Goal: Check status: Check status

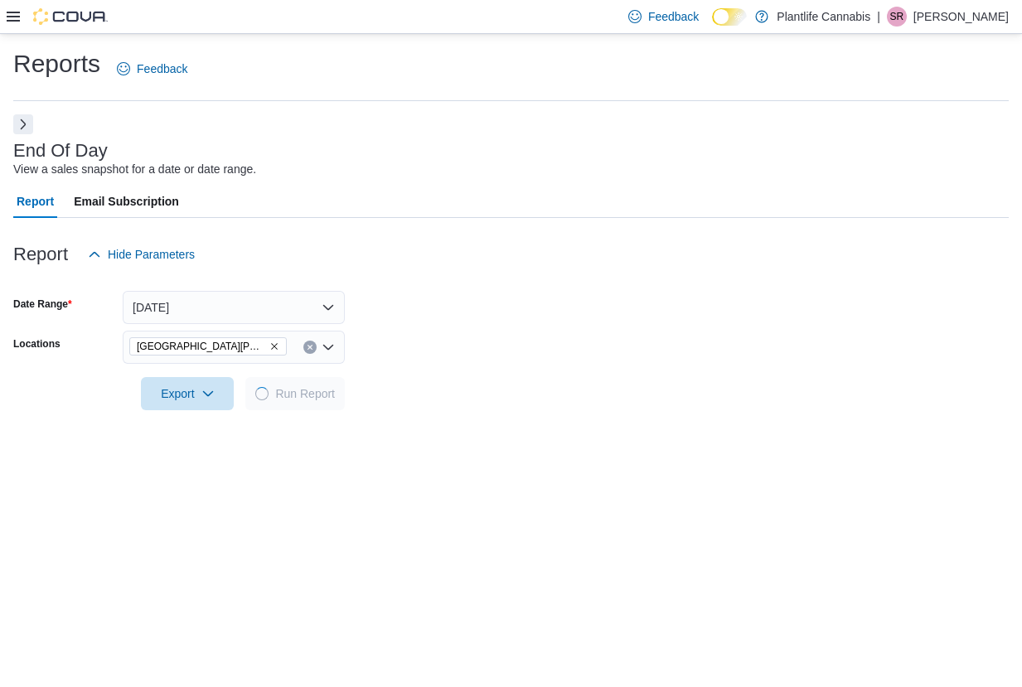
scroll to position [194, 0]
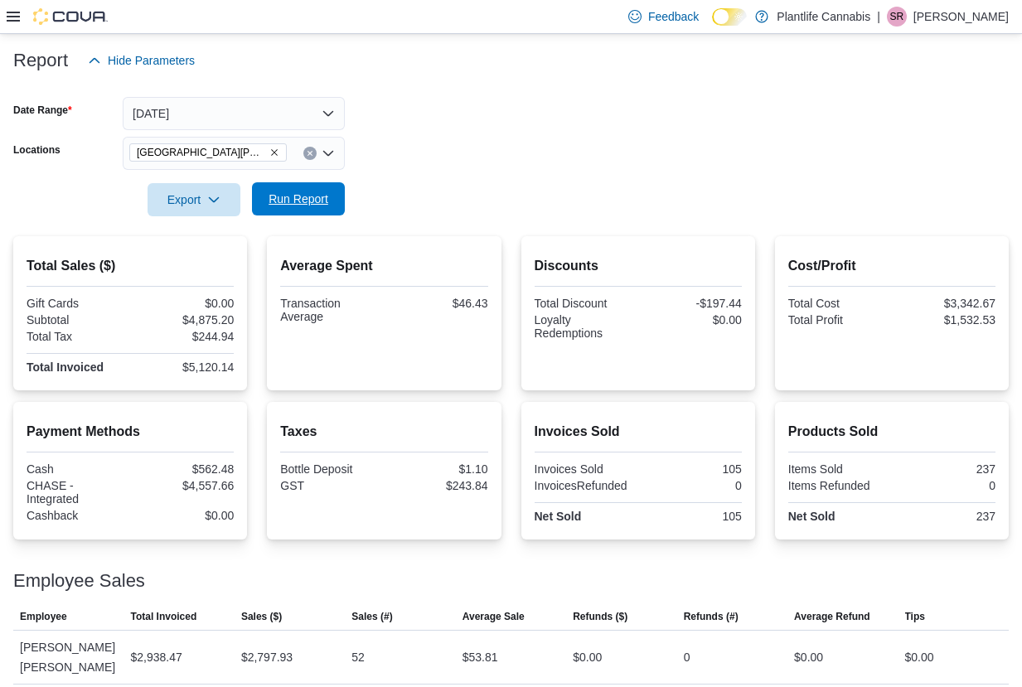
click at [307, 199] on span "Run Report" at bounding box center [298, 199] width 60 height 17
click at [307, 205] on span "Run Report" at bounding box center [298, 199] width 60 height 17
click at [330, 183] on span "Run Report" at bounding box center [298, 198] width 73 height 33
click at [314, 201] on span "Run Report" at bounding box center [298, 199] width 60 height 17
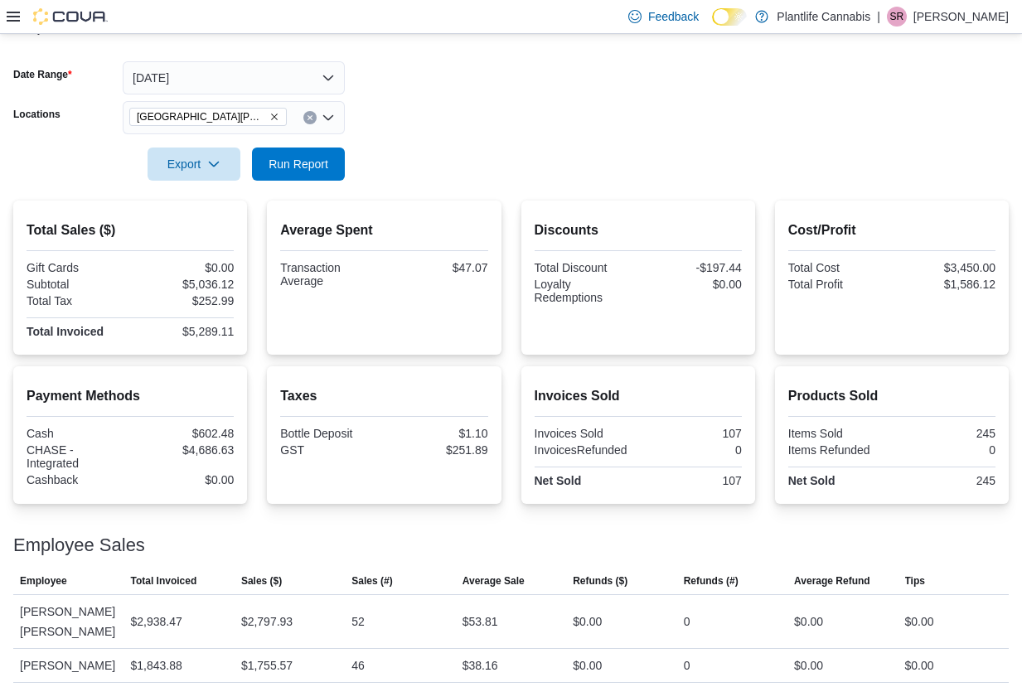
scroll to position [273, 0]
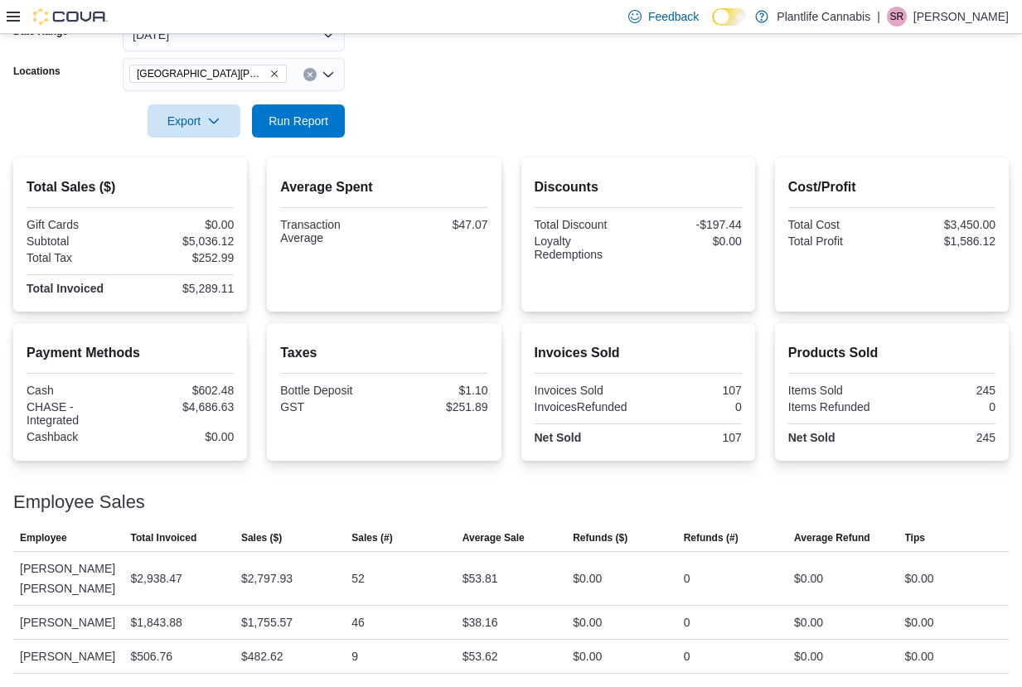
click at [203, 286] on div "$5,289.11" at bounding box center [183, 288] width 100 height 13
copy div "5,289.11"
click at [217, 401] on div "$4,686.63" at bounding box center [183, 406] width 100 height 13
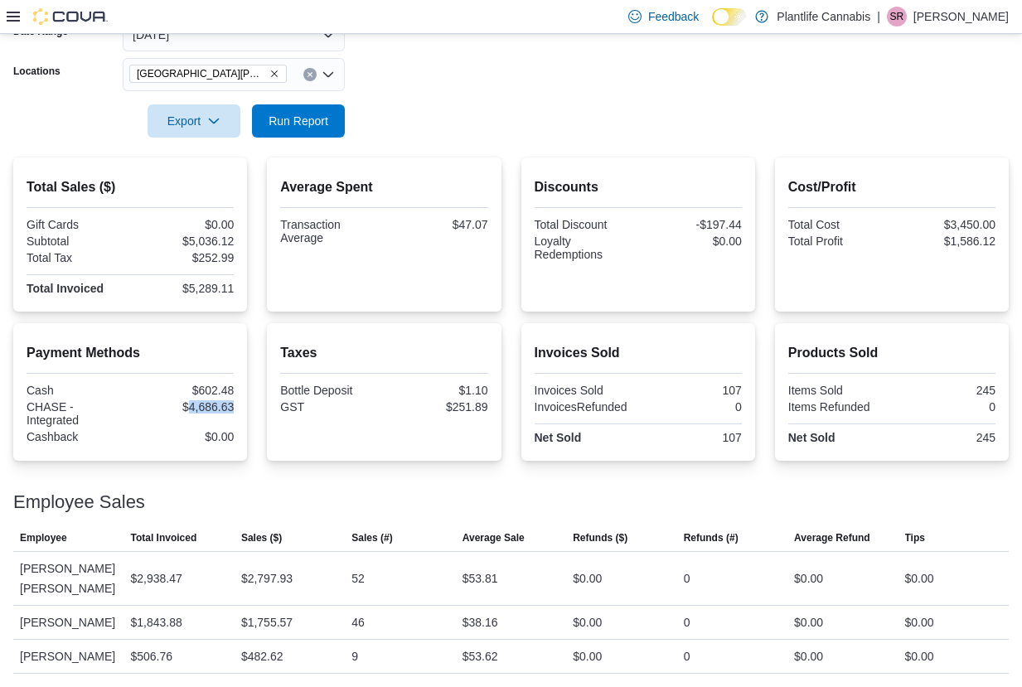
copy div "4,686.63"
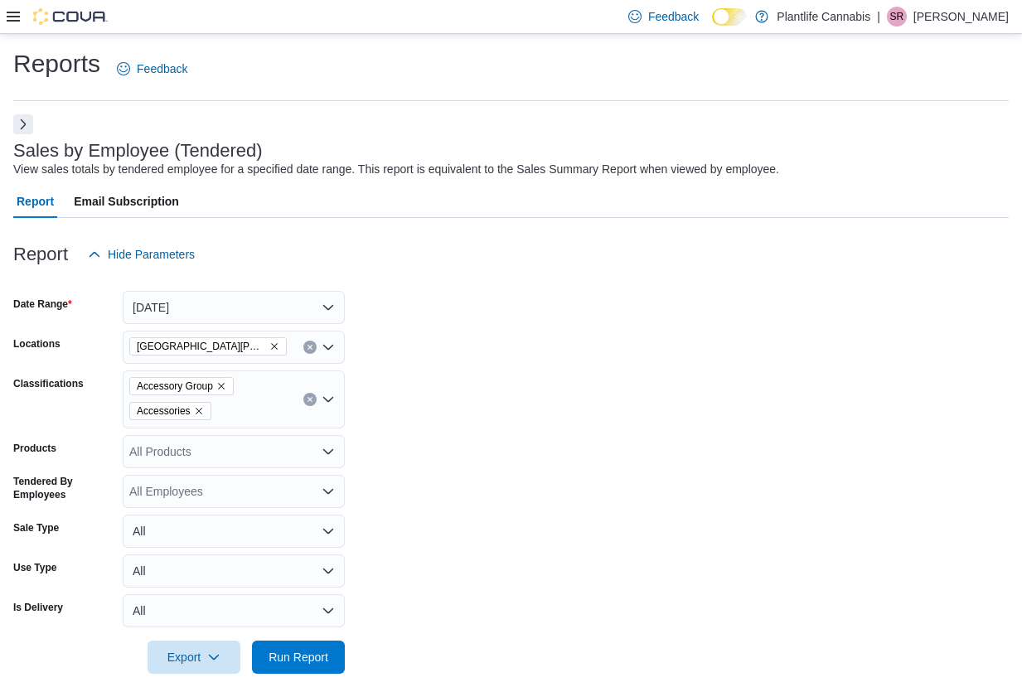
scroll to position [263, 0]
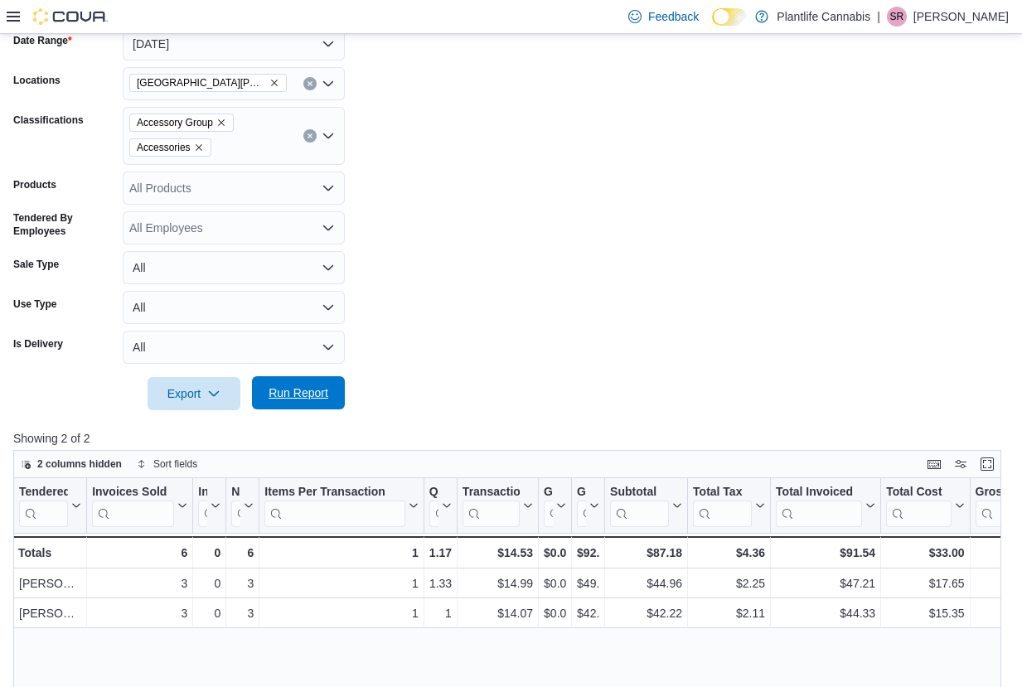
click at [283, 379] on span "Run Report" at bounding box center [298, 392] width 73 height 33
click at [325, 404] on span "Run Report" at bounding box center [298, 392] width 73 height 33
click at [303, 397] on span "Run Report" at bounding box center [298, 392] width 60 height 17
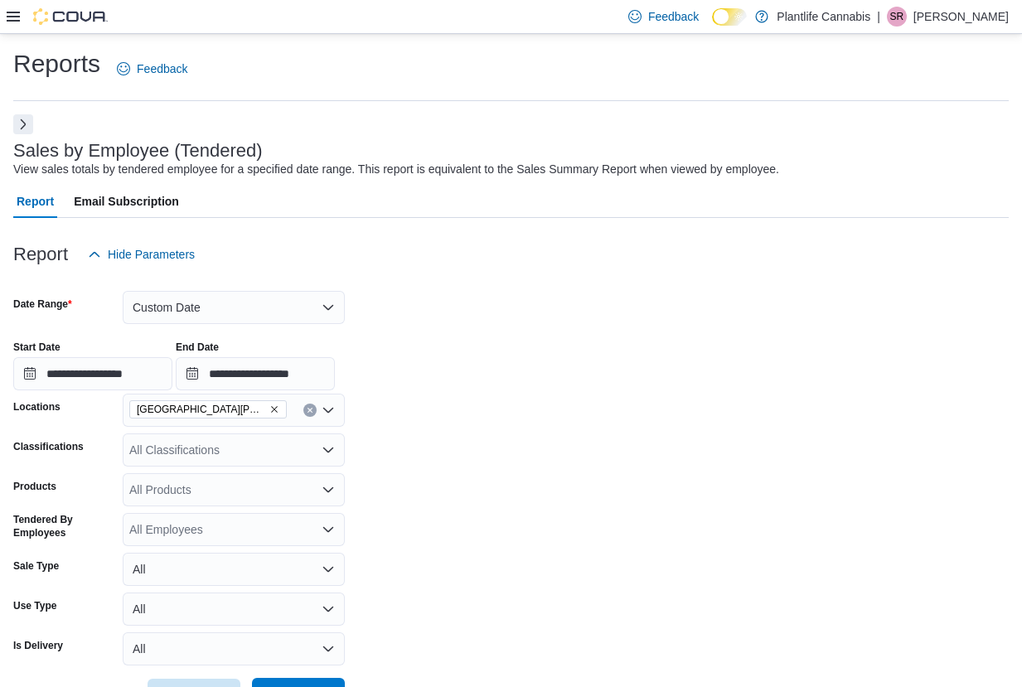
scroll to position [322, 0]
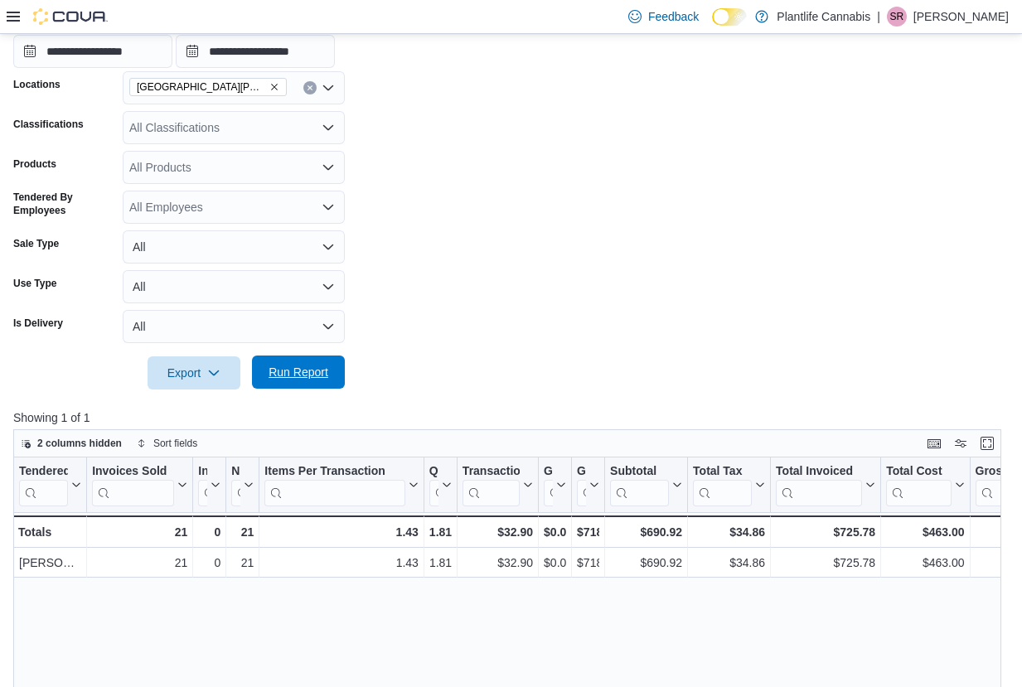
click at [313, 365] on span "Run Report" at bounding box center [298, 372] width 60 height 17
click at [328, 377] on span "Run Report" at bounding box center [298, 372] width 60 height 17
click at [304, 373] on span "Run Report" at bounding box center [298, 372] width 60 height 17
